Goal: Task Accomplishment & Management: Manage account settings

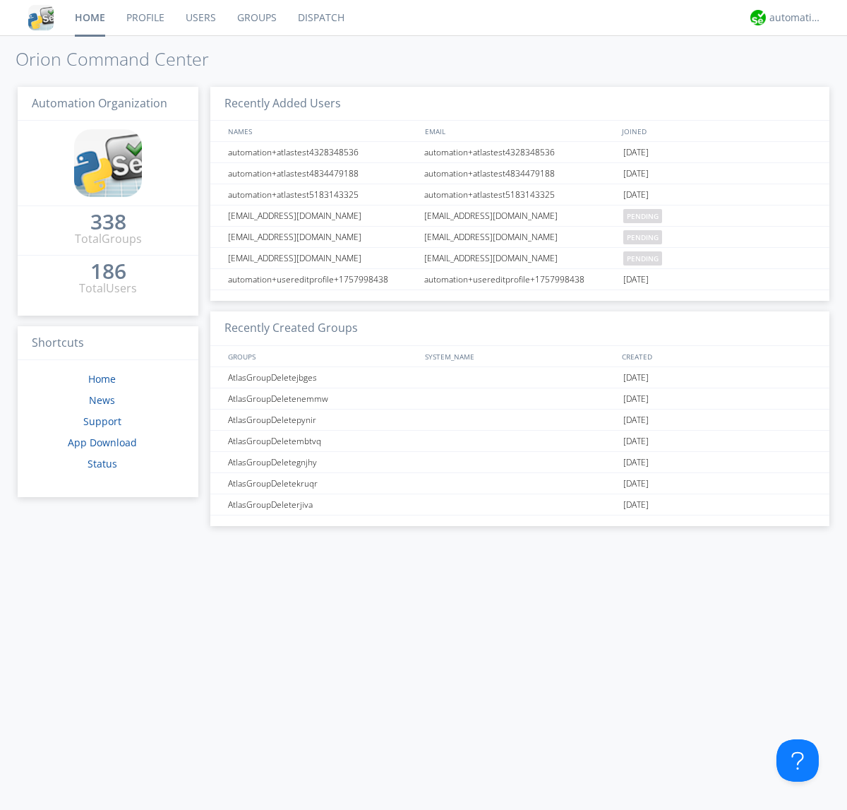
click at [200, 18] on link "Users" at bounding box center [201, 17] width 52 height 35
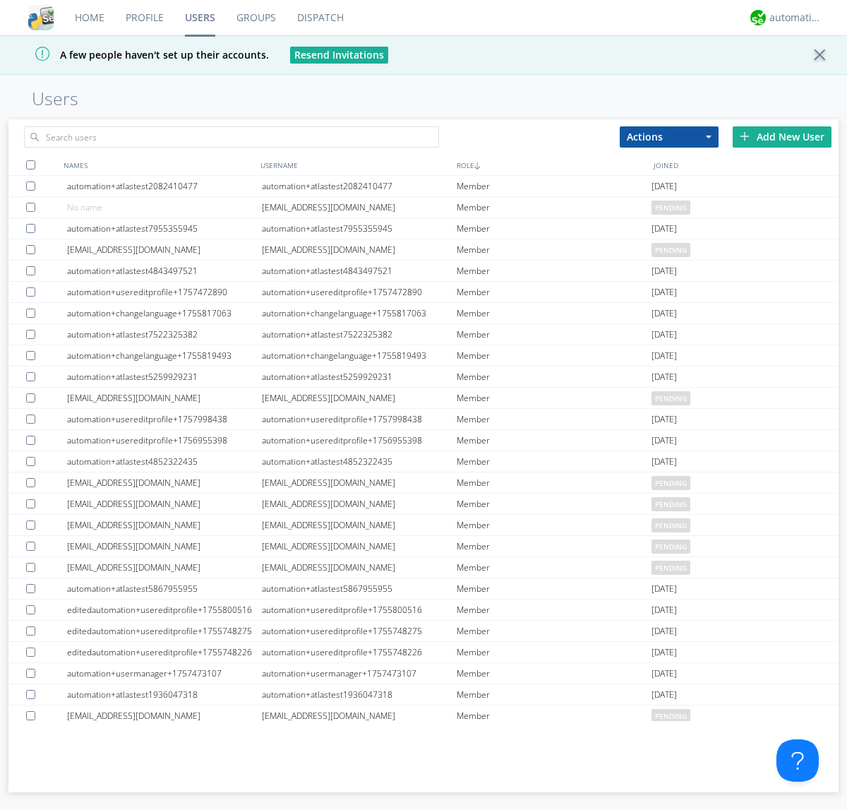
click at [782, 136] on div "Add New User" at bounding box center [782, 136] width 99 height 21
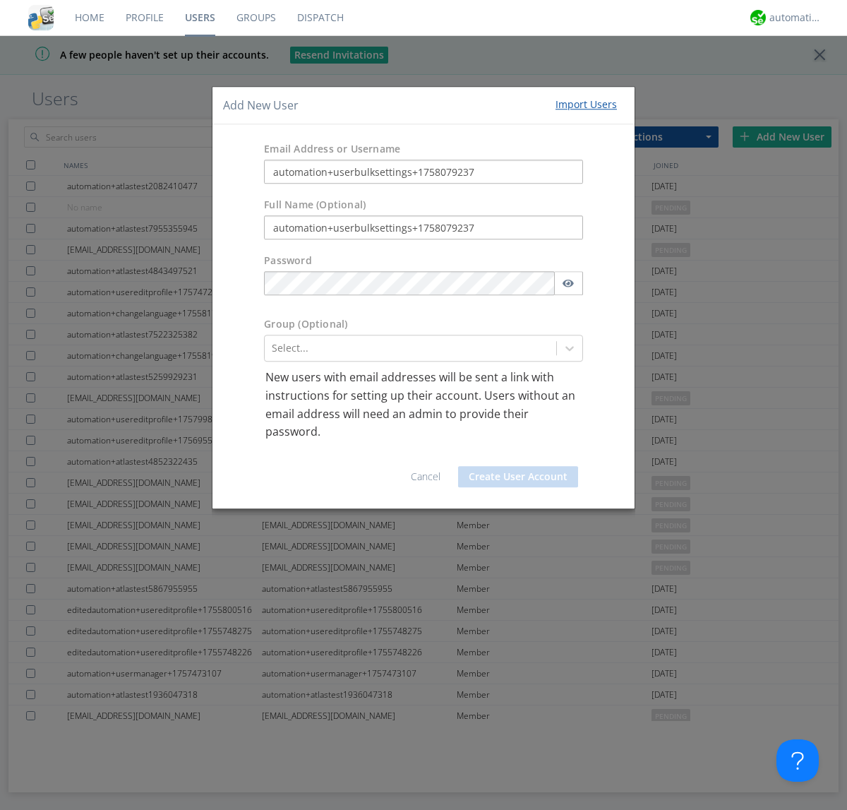
type input "automation+userbulksettings+1758079237"
click at [518, 476] on button "Create User Account" at bounding box center [518, 476] width 120 height 21
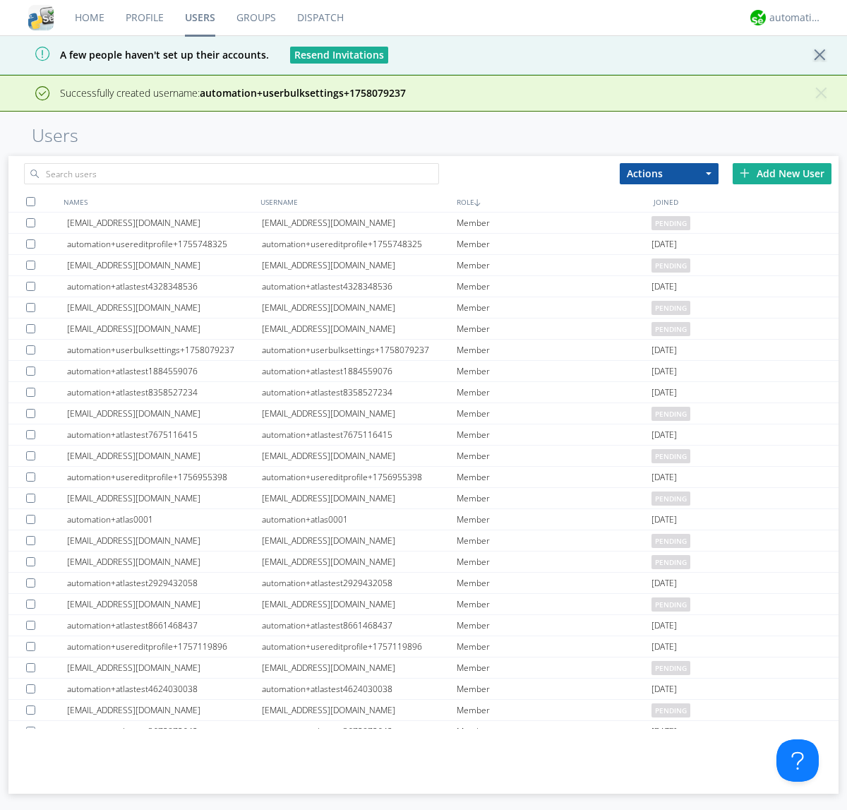
click at [782, 173] on div "Add New User" at bounding box center [782, 173] width 99 height 21
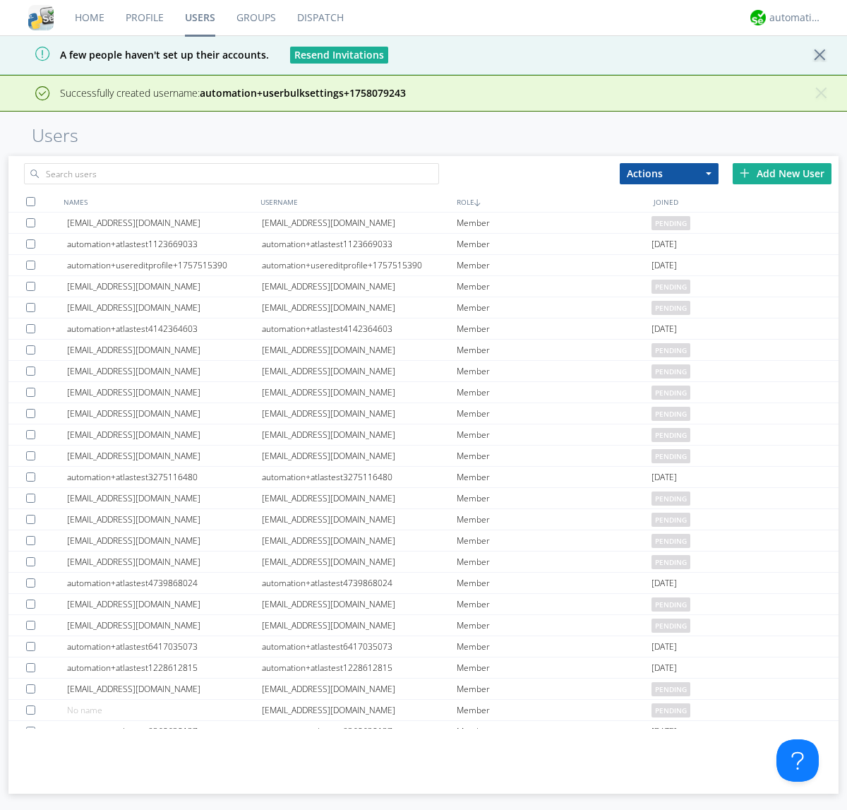
click at [782, 173] on div "Add New User" at bounding box center [782, 173] width 99 height 21
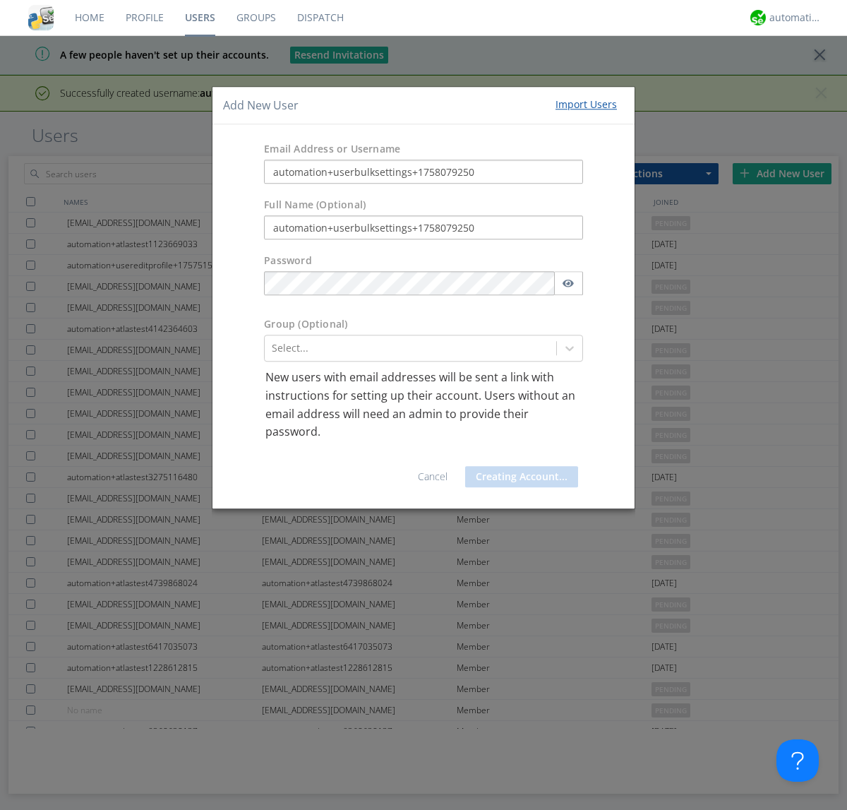
type input "automation+userbulksettings+1758079250"
click at [518, 476] on button "Creating Account..." at bounding box center [521, 476] width 113 height 21
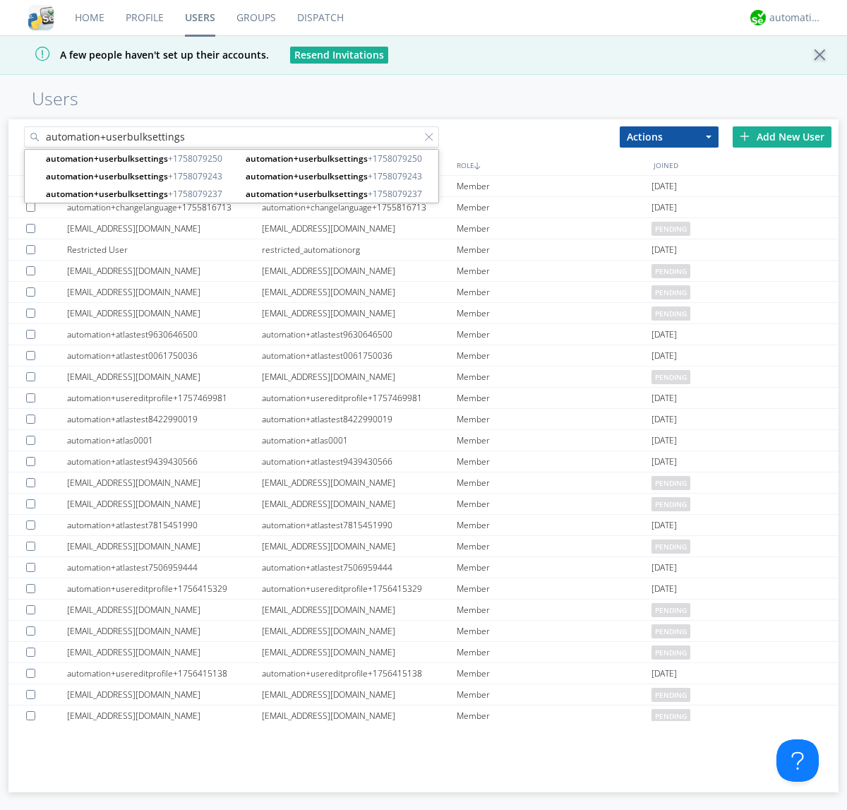
type input "automation+userbulksettings"
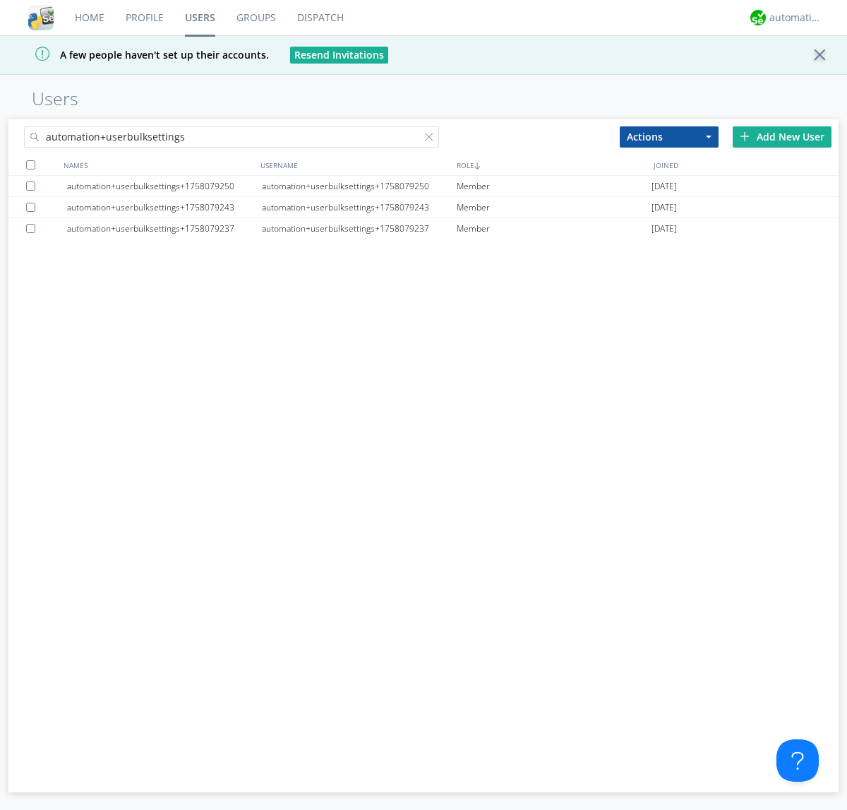
click at [30, 164] on div at bounding box center [30, 164] width 9 height 9
click at [669, 136] on button "Actions" at bounding box center [669, 136] width 99 height 21
click at [0, 0] on link "Edit Settings" at bounding box center [0, 0] width 0 height 0
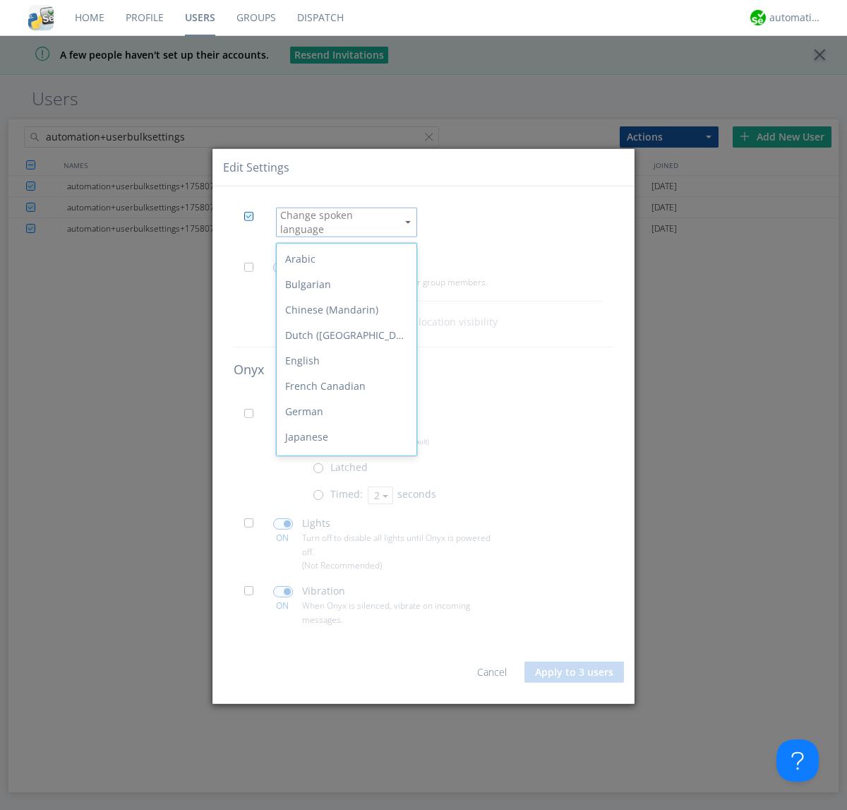
click at [343, 602] on div "Spanish" at bounding box center [347, 614] width 140 height 25
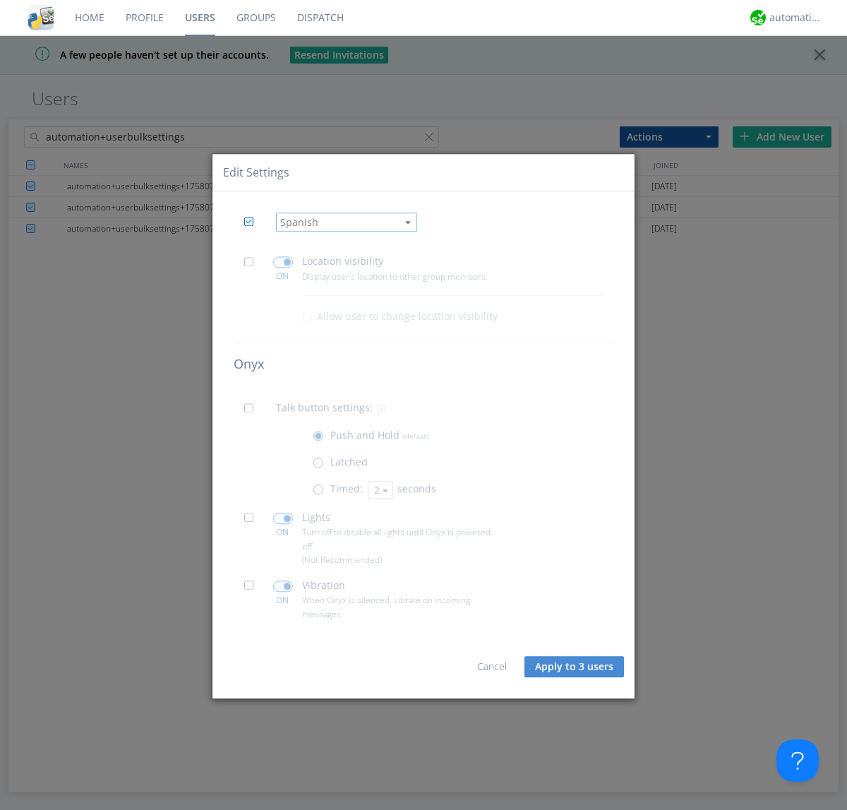
click at [253, 265] on span at bounding box center [253, 266] width 18 height 18
click at [0, 0] on input "checkbox" at bounding box center [0, 0] width 0 height 0
click at [282, 262] on span at bounding box center [283, 262] width 20 height 11
click at [0, 0] on input "checkbox" at bounding box center [0, 0] width 0 height 0
click at [253, 412] on span at bounding box center [253, 413] width 18 height 18
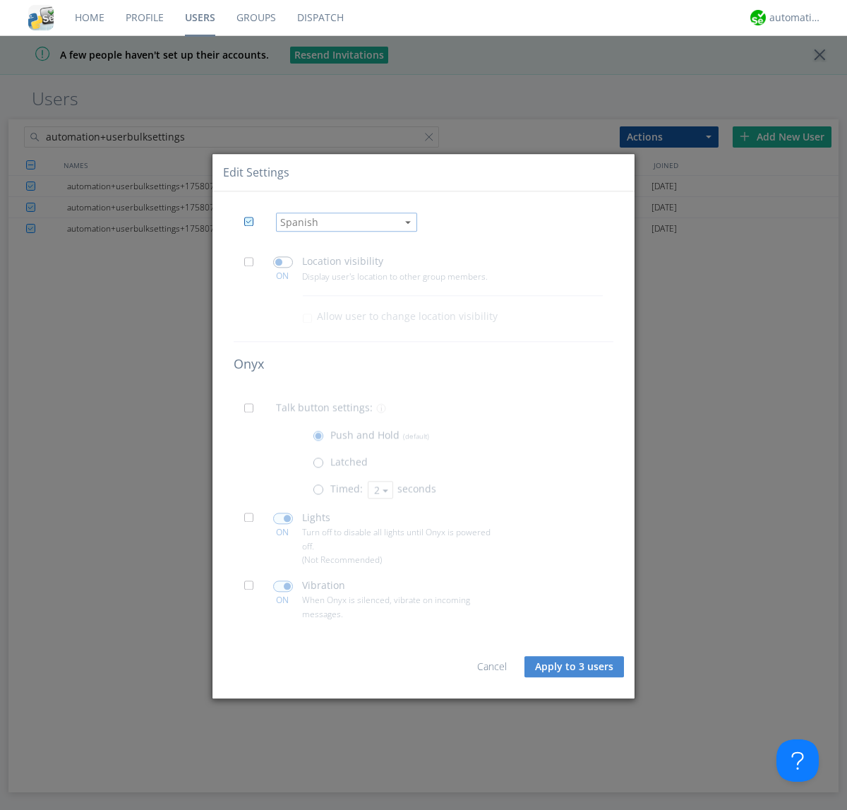
click at [0, 0] on input "checkbox" at bounding box center [0, 0] width 0 height 0
click at [321, 493] on span at bounding box center [322, 493] width 18 height 18
click at [0, 0] on input "radio" at bounding box center [0, 0] width 0 height 0
click at [379, 489] on button "2" at bounding box center [380, 490] width 25 height 18
click at [0, 0] on link "3" at bounding box center [0, 0] width 0 height 0
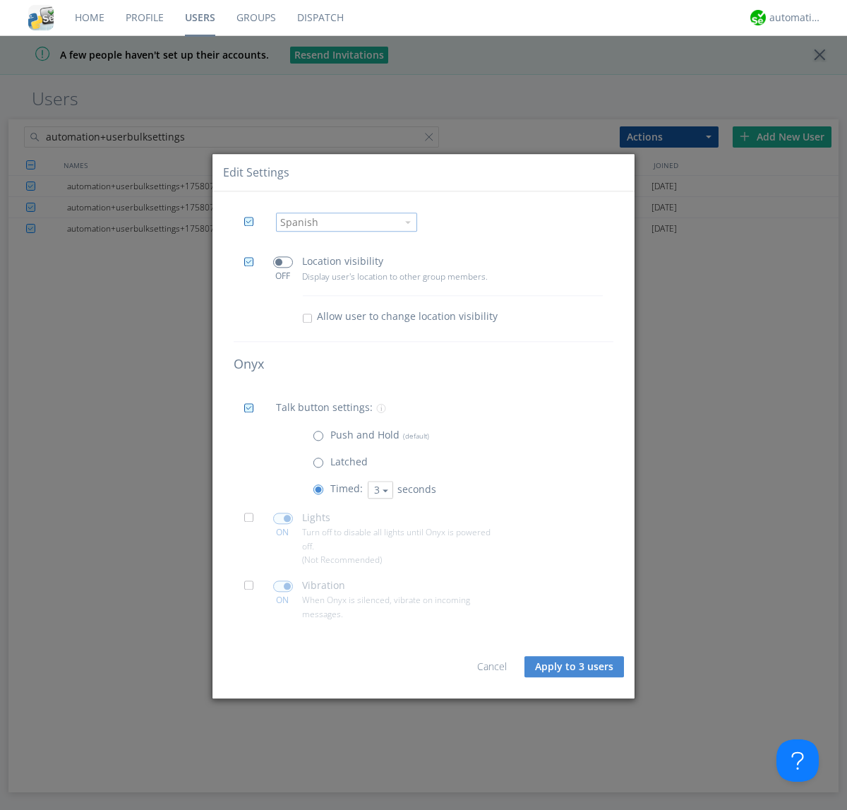
click at [253, 522] on span at bounding box center [253, 522] width 18 height 18
click at [0, 0] on input "checkbox" at bounding box center [0, 0] width 0 height 0
click at [282, 518] on span at bounding box center [283, 517] width 20 height 11
click at [0, 0] on input "checkbox" at bounding box center [0, 0] width 0 height 0
click at [253, 589] on span at bounding box center [253, 590] width 18 height 18
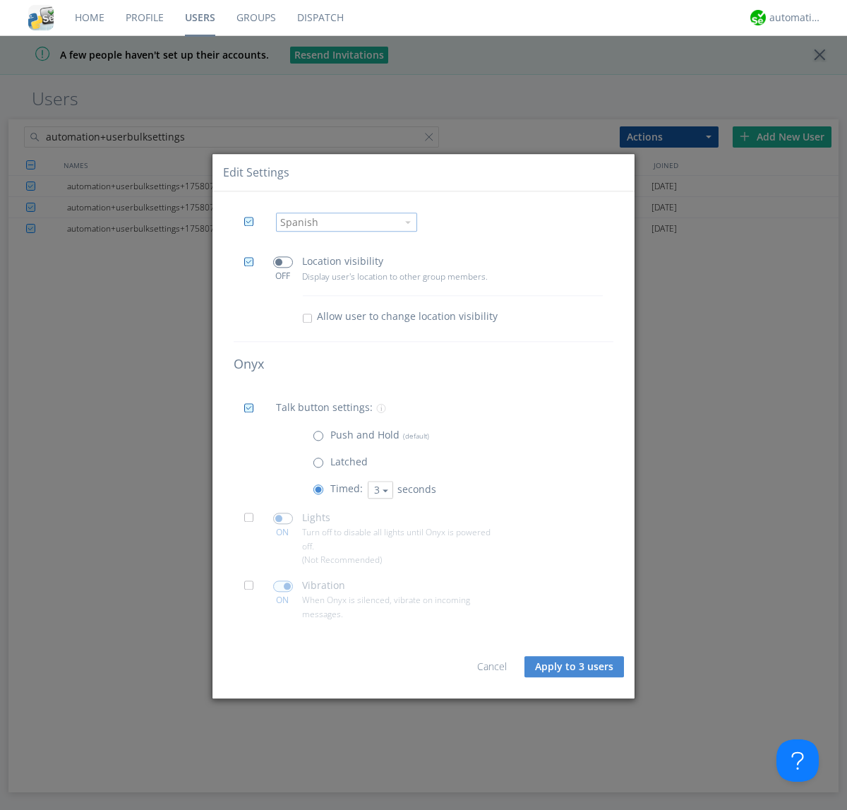
click at [0, 0] on input "checkbox" at bounding box center [0, 0] width 0 height 0
click at [282, 586] on span at bounding box center [283, 585] width 20 height 11
click at [0, 0] on input "checkbox" at bounding box center [0, 0] width 0 height 0
click at [575, 666] on button "Apply to 3 users" at bounding box center [574, 666] width 100 height 21
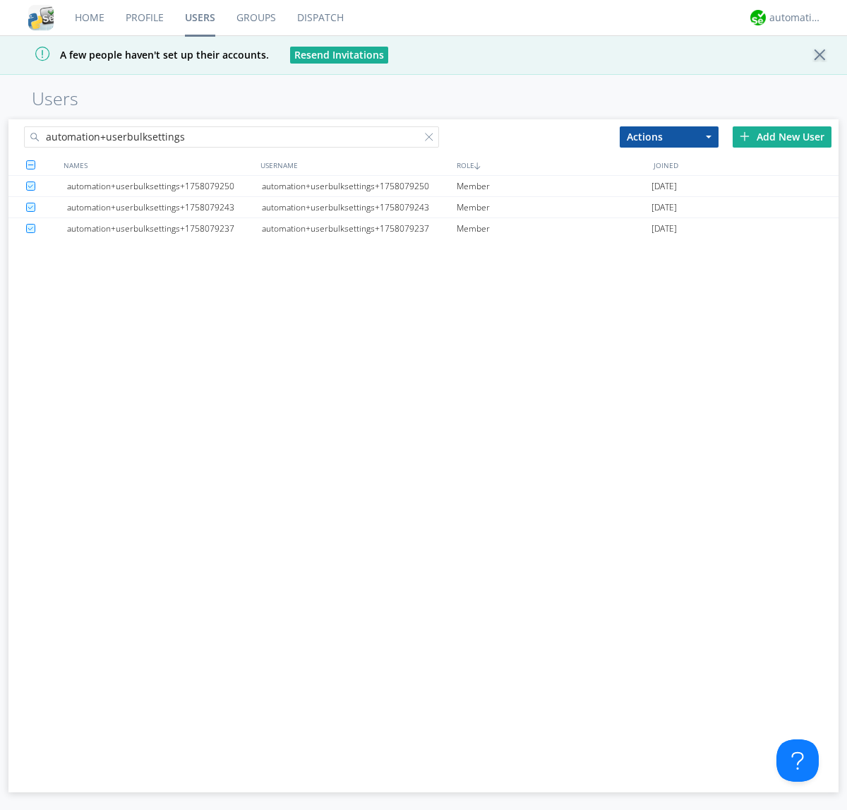
click at [200, 18] on link "Users" at bounding box center [200, 17] width 52 height 35
click at [432, 139] on div at bounding box center [432, 140] width 14 height 14
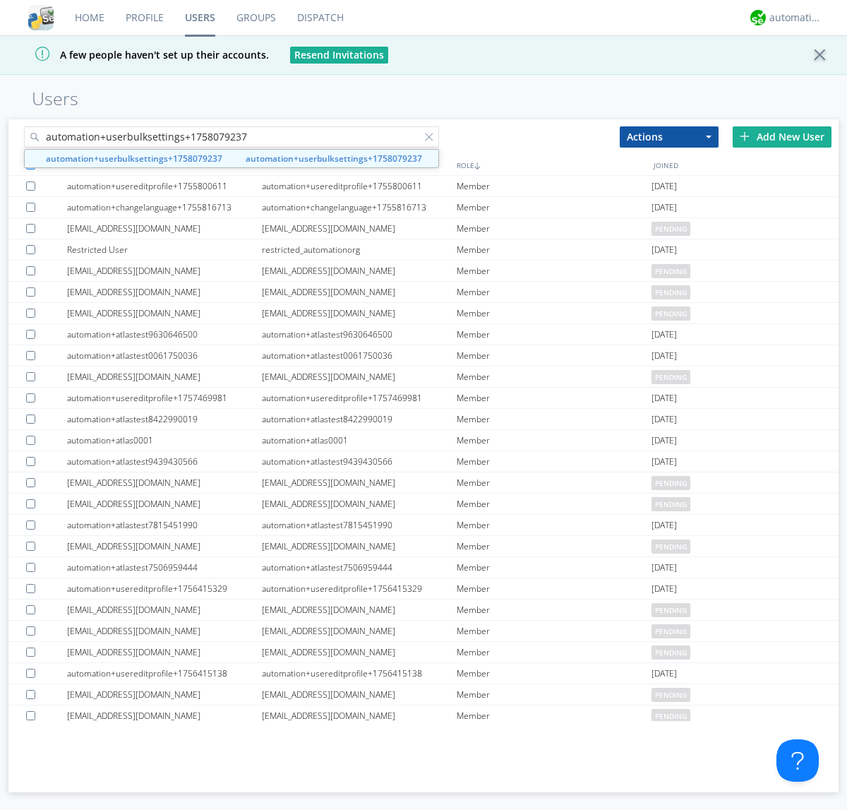
type input "automation+userbulksettings+1758079237"
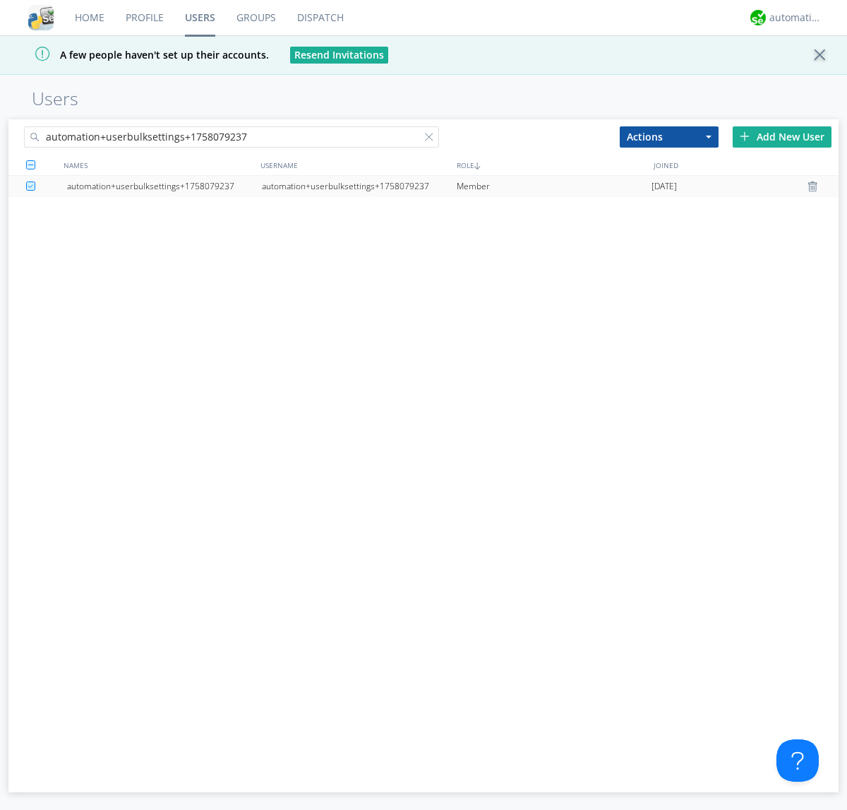
click at [359, 186] on div "automation+userbulksettings+1758079237" at bounding box center [359, 186] width 195 height 21
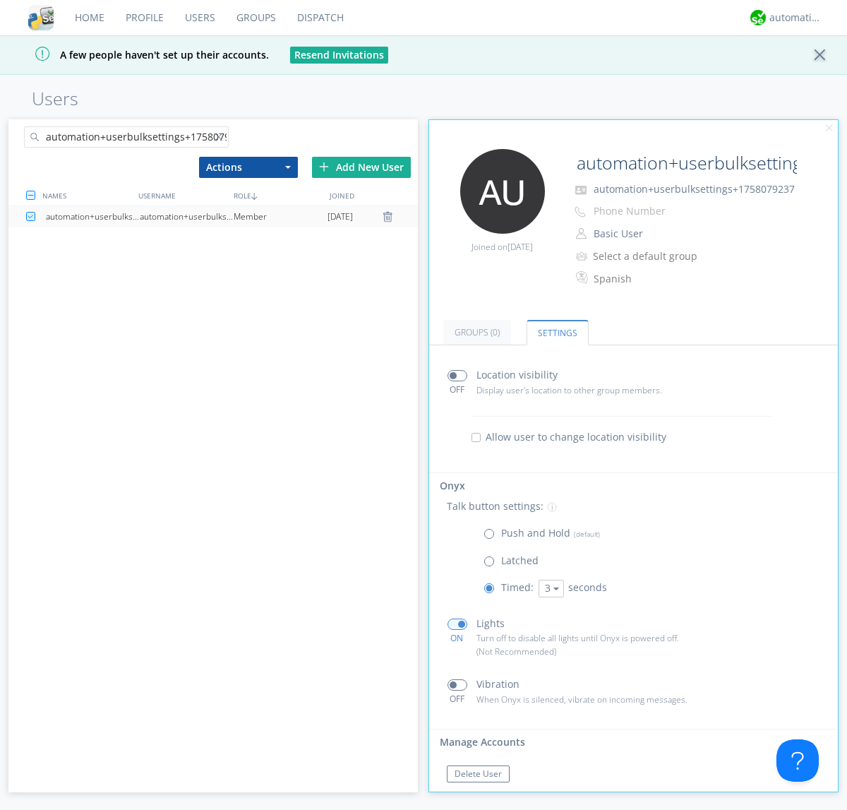
scroll to position [24, 0]
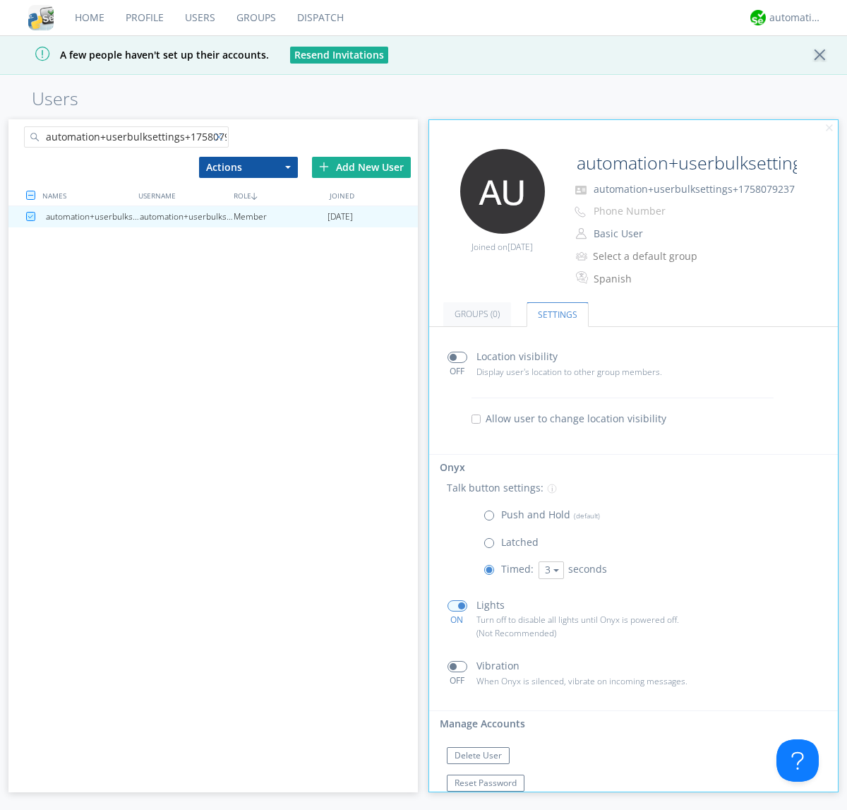
click at [221, 139] on div at bounding box center [222, 140] width 14 height 14
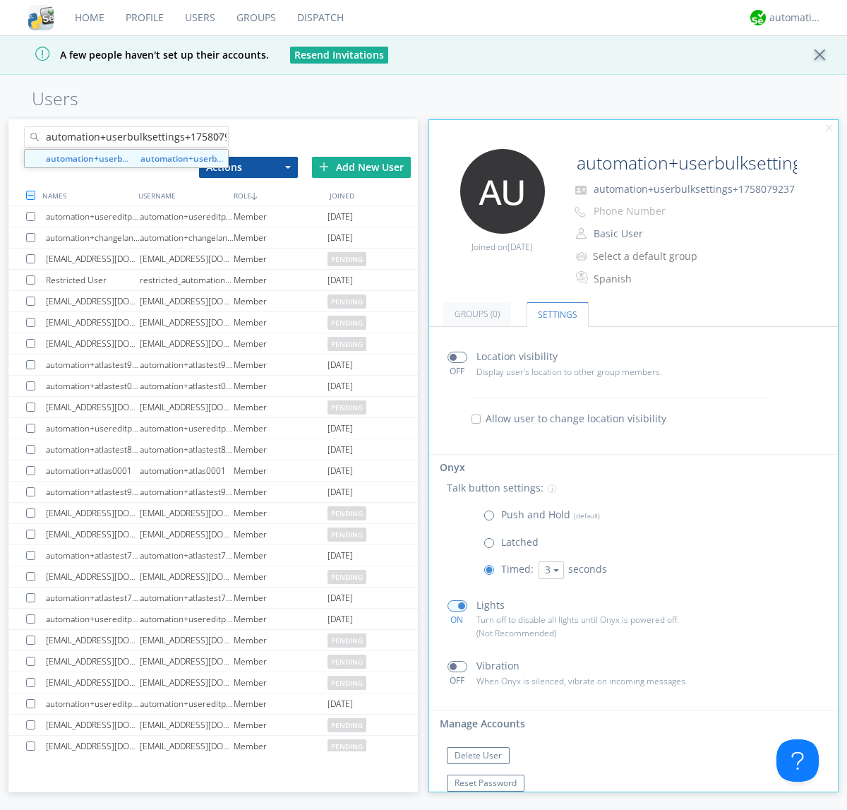
scroll to position [0, 16]
type input "automation+userbulksettings+1758079243"
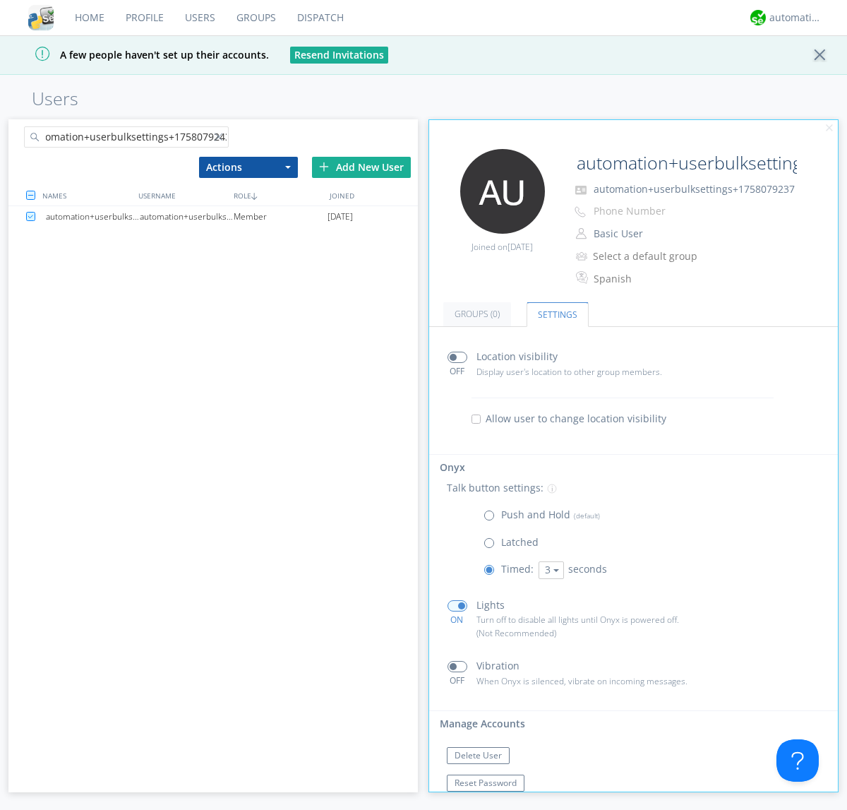
click at [186, 216] on div "automation+userbulksettings+1758079243" at bounding box center [187, 216] width 94 height 21
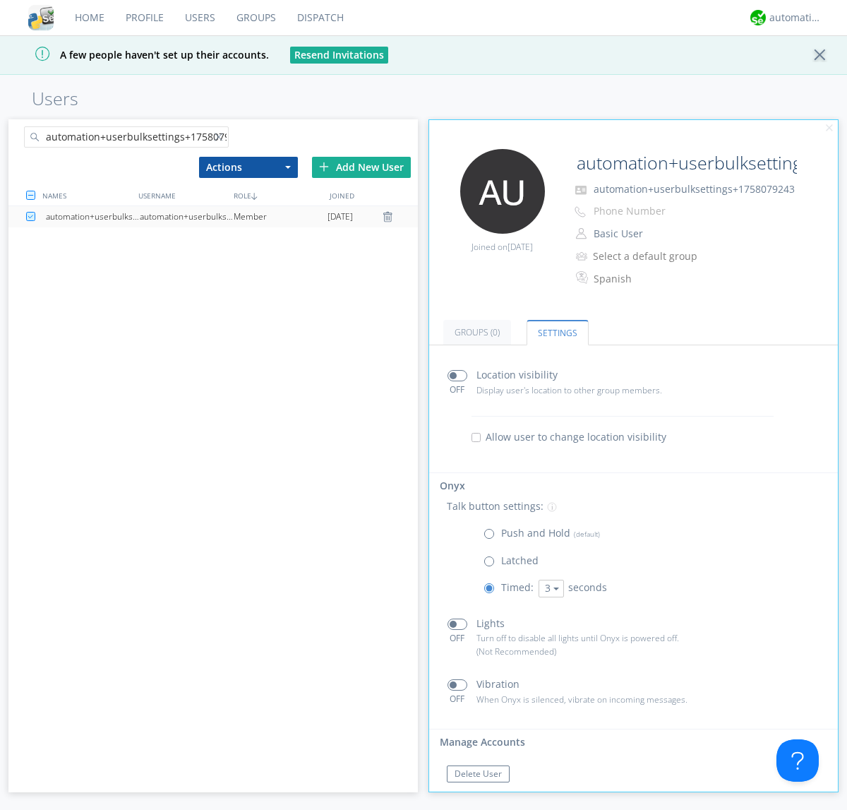
scroll to position [24, 0]
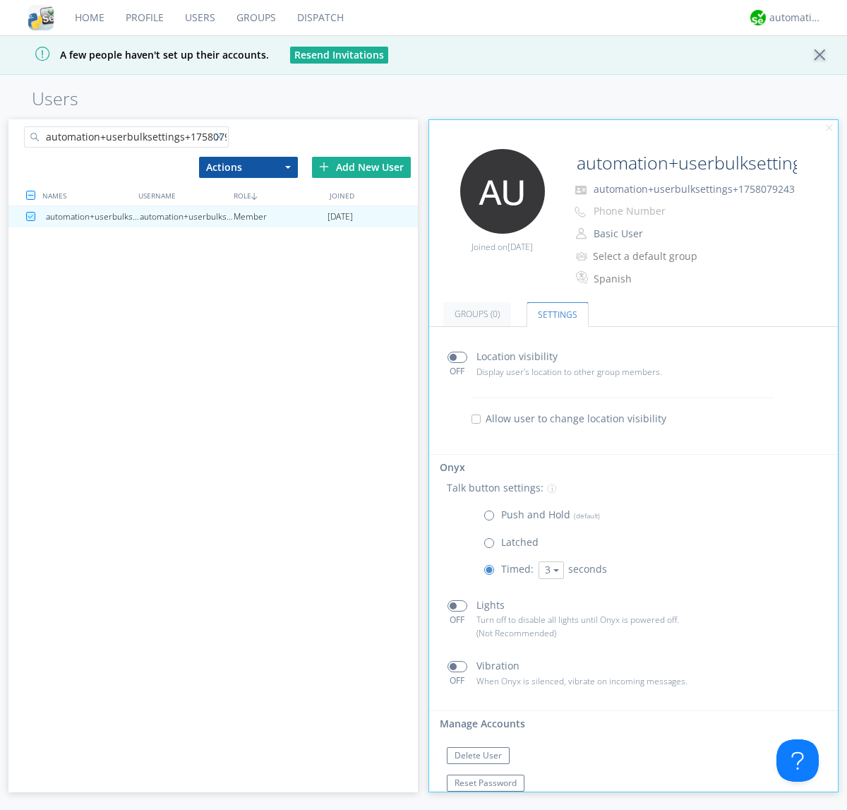
click at [221, 139] on div at bounding box center [222, 140] width 14 height 14
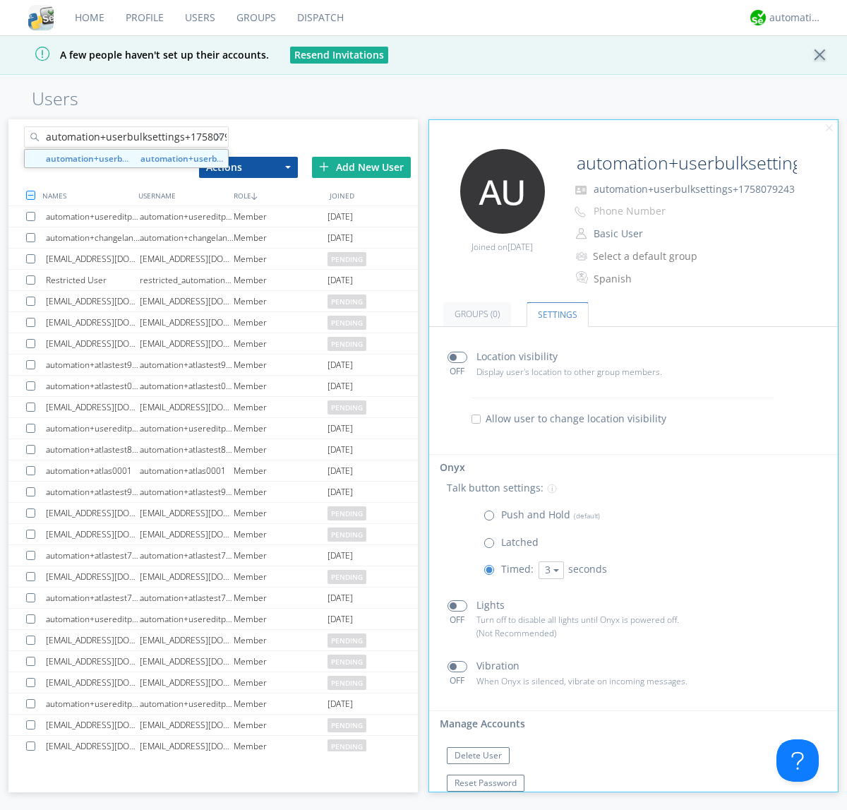
scroll to position [0, 16]
type input "automation+userbulksettings+1758079250"
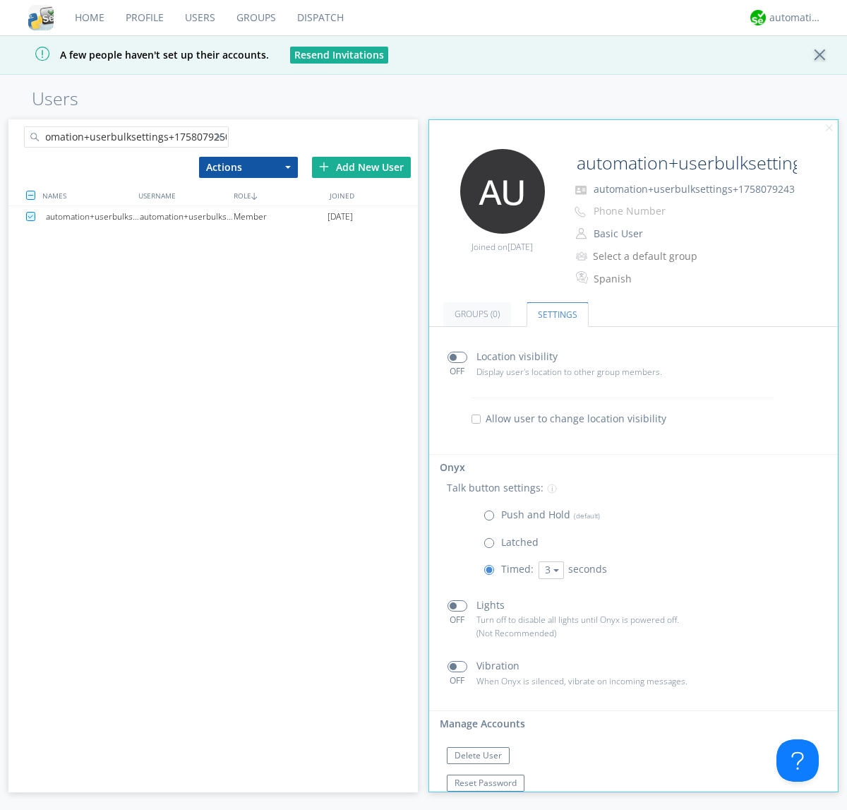
click at [186, 216] on div "automation+userbulksettings+1758079250" at bounding box center [187, 216] width 94 height 21
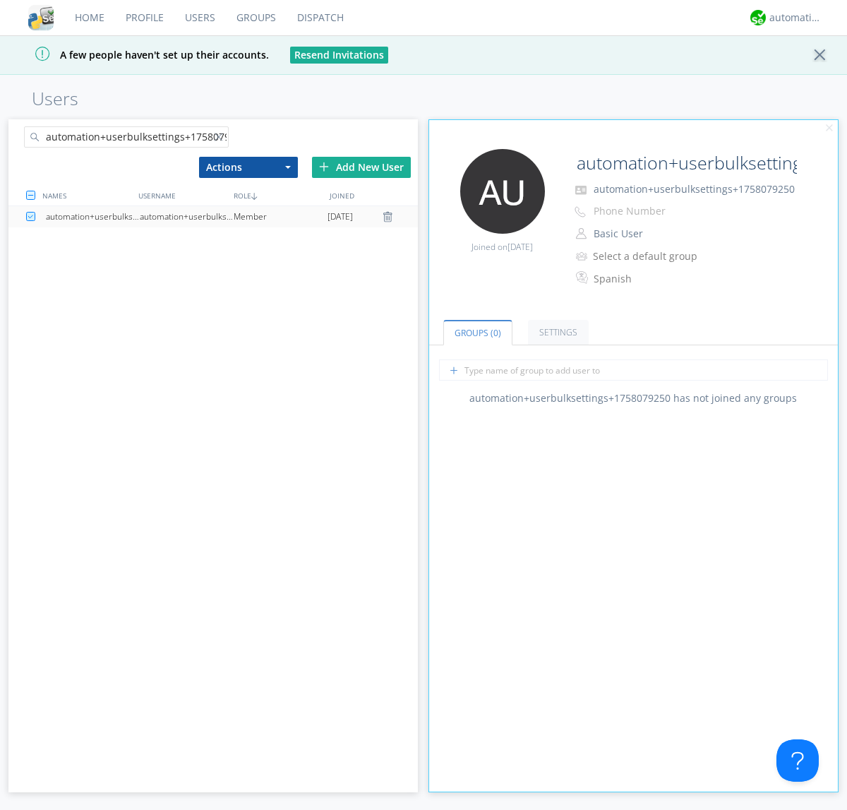
click at [556, 332] on link "Settings" at bounding box center [558, 332] width 61 height 25
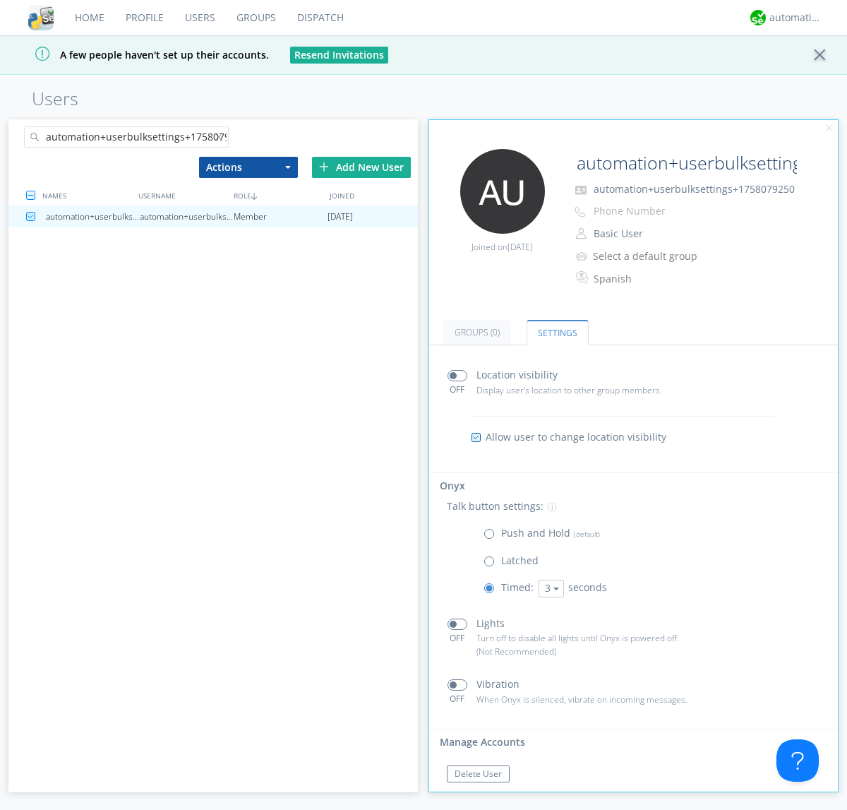
scroll to position [24, 0]
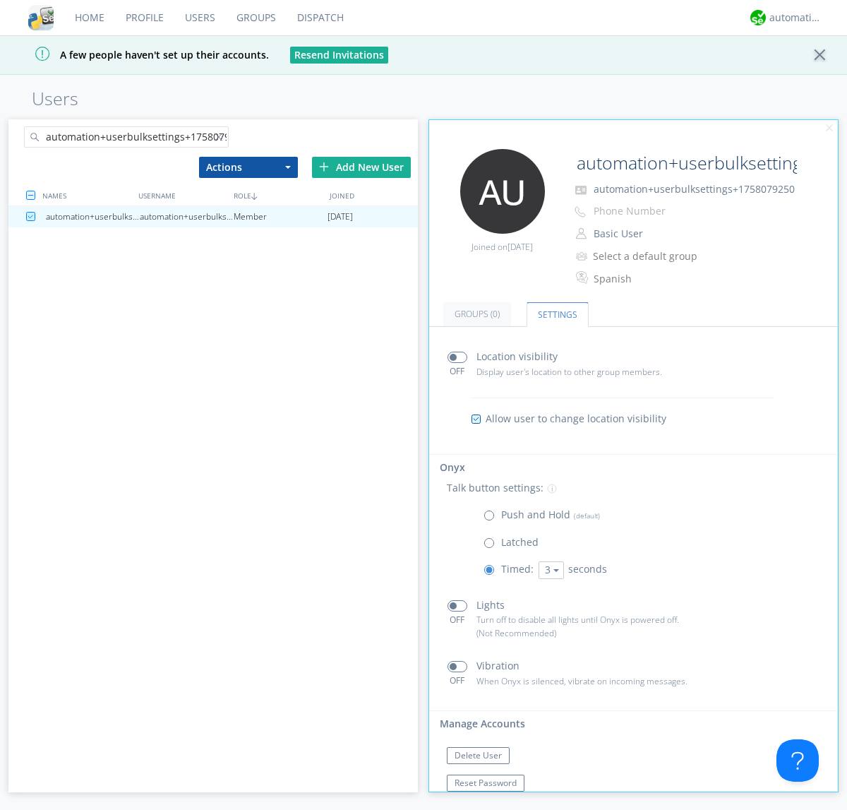
click at [199, 18] on link "Users" at bounding box center [200, 17] width 52 height 35
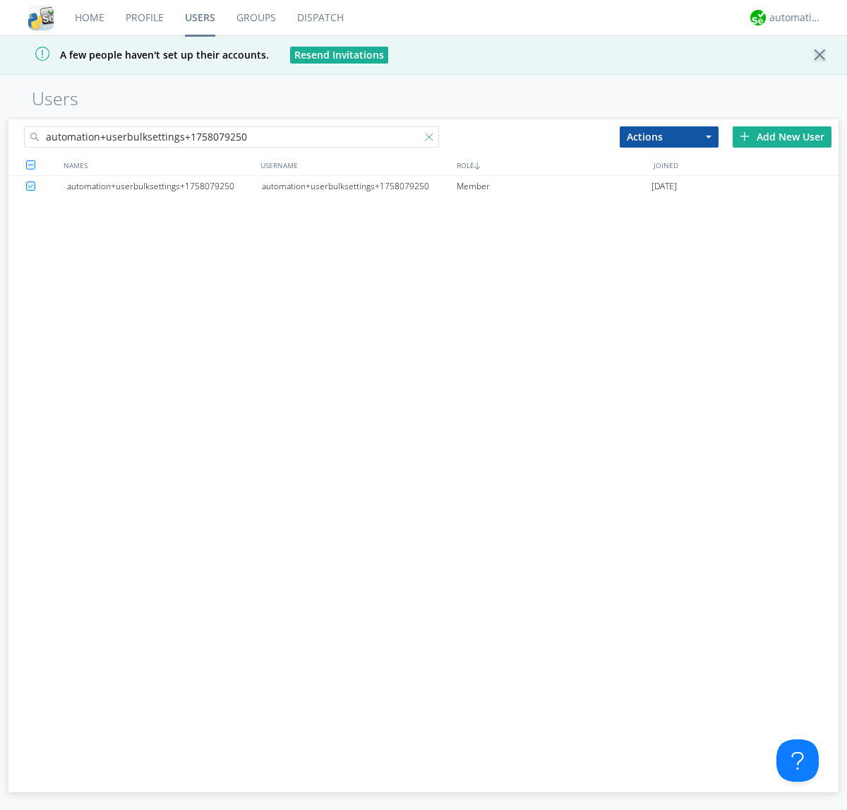
click at [432, 139] on div at bounding box center [432, 140] width 14 height 14
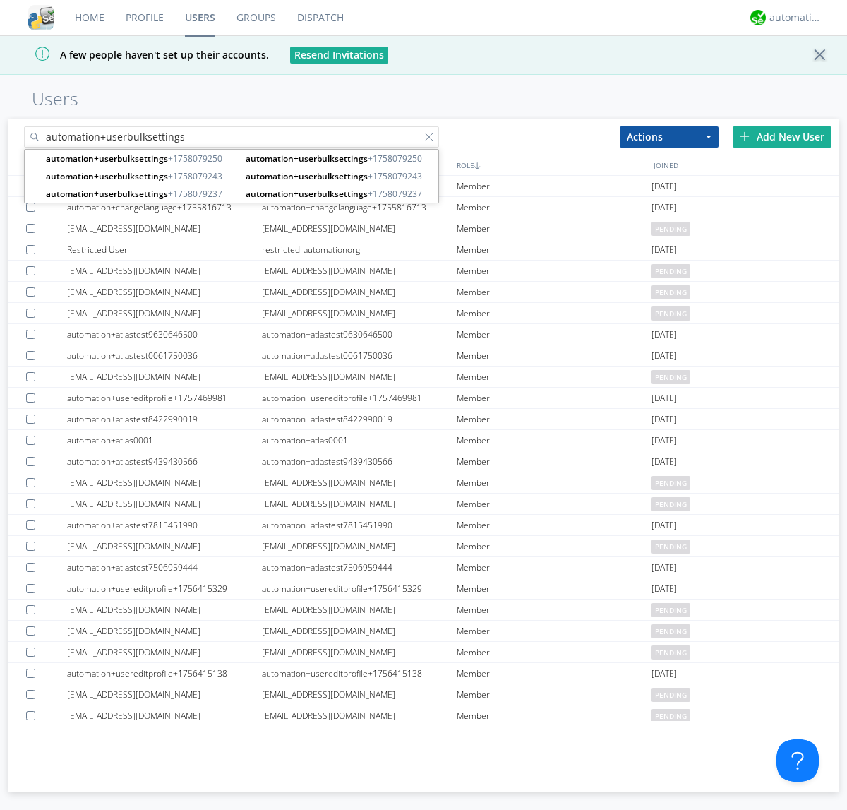
type input "automation+userbulksettings"
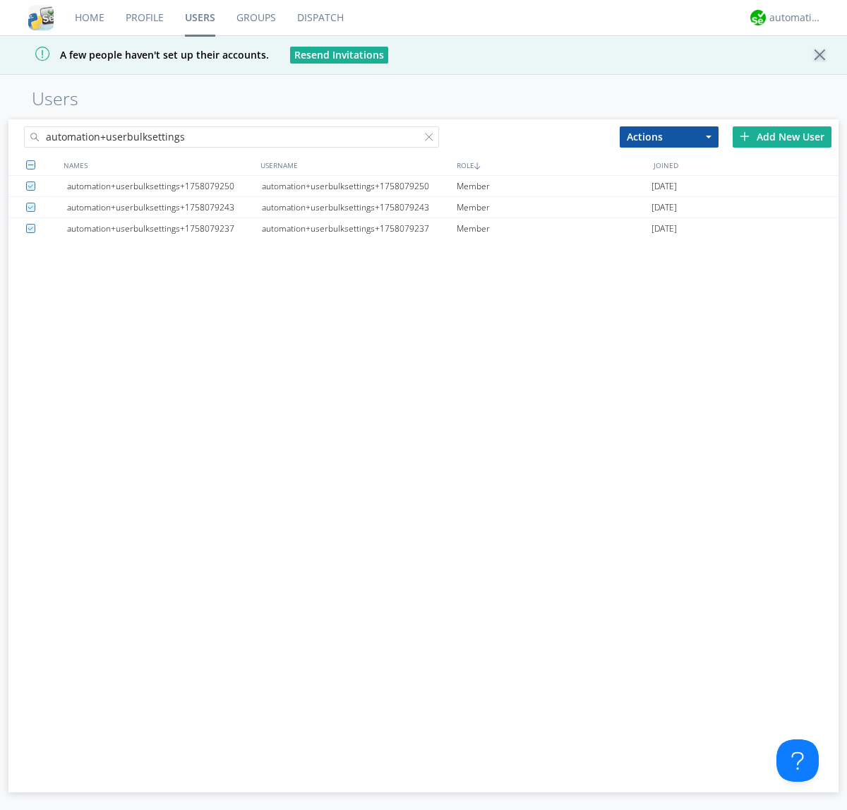
click at [669, 136] on button "Actions" at bounding box center [669, 136] width 99 height 21
click at [0, 0] on link "Delete User" at bounding box center [0, 0] width 0 height 0
